Goal: Navigation & Orientation: Find specific page/section

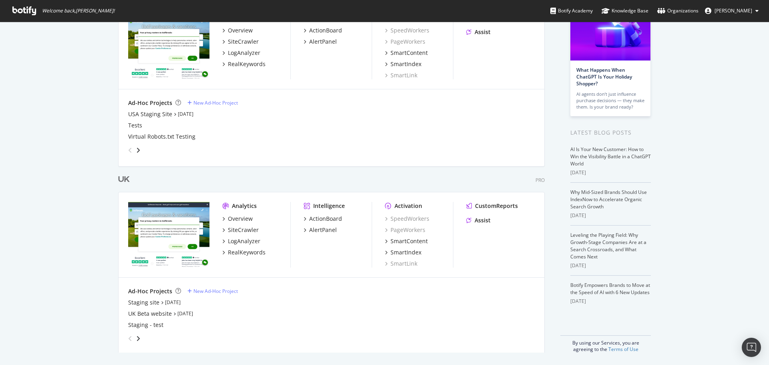
scroll to position [75, 0]
click at [245, 217] on div "Overview" at bounding box center [240, 218] width 25 height 8
